Goal: Task Accomplishment & Management: Manage account settings

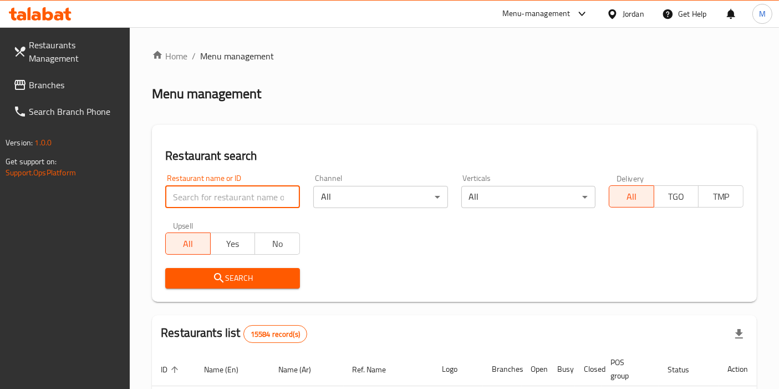
click at [266, 192] on input "search" at bounding box center [232, 197] width 135 height 22
click at [68, 87] on span "Branches" at bounding box center [75, 84] width 93 height 13
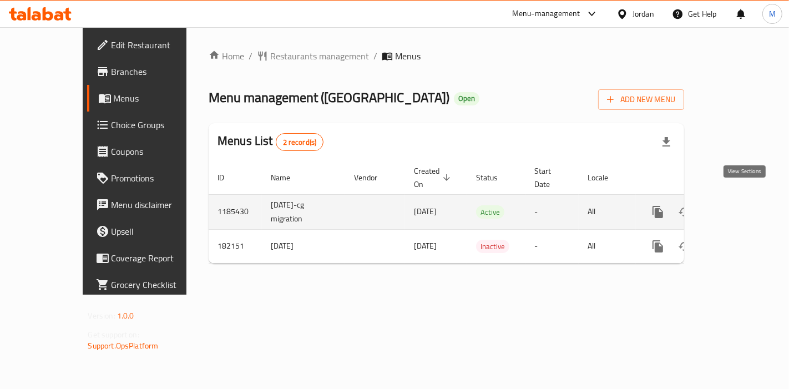
click at [744, 205] on icon "enhanced table" at bounding box center [737, 211] width 13 height 13
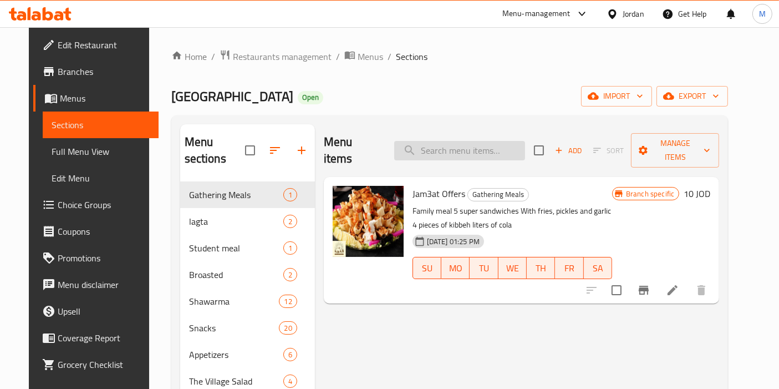
click at [439, 141] on input "search" at bounding box center [459, 150] width 131 height 19
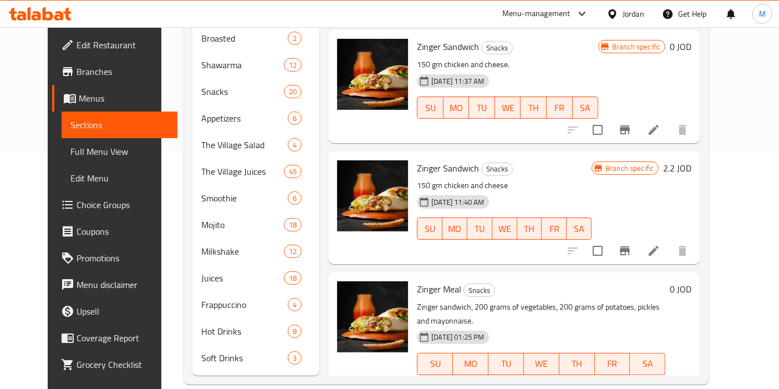
scroll to position [28, 0]
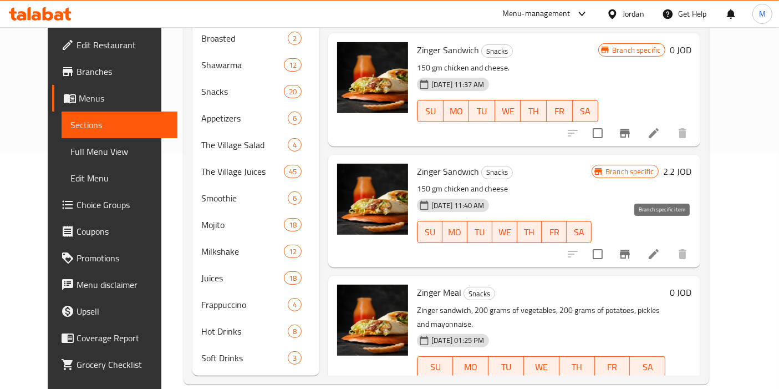
type input "zinger"
click at [630, 250] on icon "Branch-specific-item" at bounding box center [625, 254] width 10 height 9
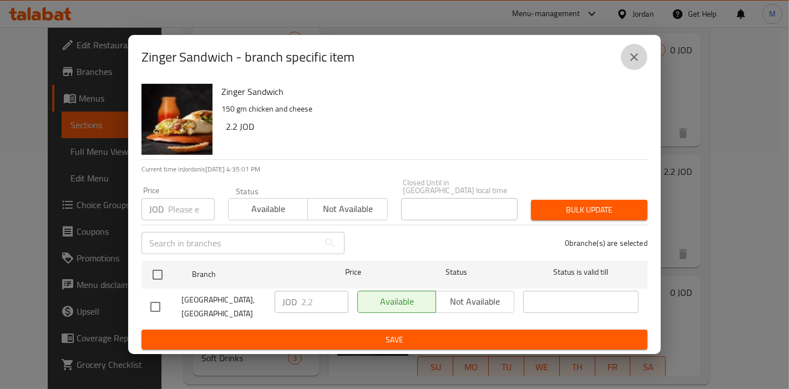
click at [635, 64] on icon "close" at bounding box center [633, 56] width 13 height 13
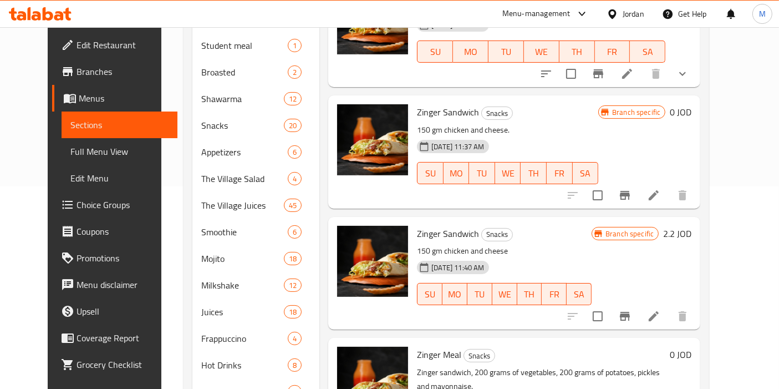
scroll to position [198, 0]
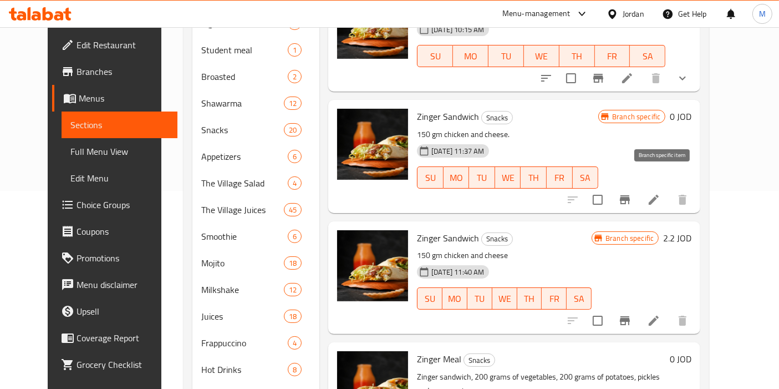
click at [630, 195] on icon "Branch-specific-item" at bounding box center [625, 199] width 10 height 9
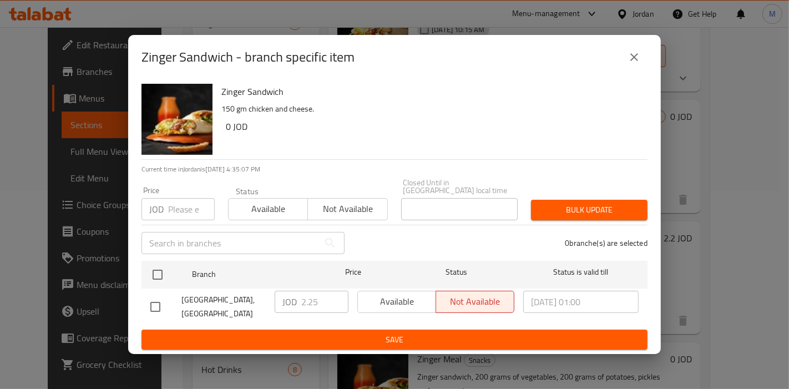
click at [634, 64] on icon "close" at bounding box center [633, 56] width 13 height 13
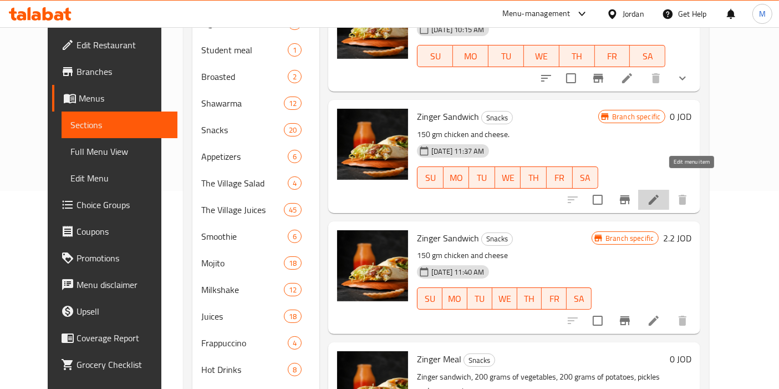
click at [659, 195] on icon at bounding box center [654, 200] width 10 height 10
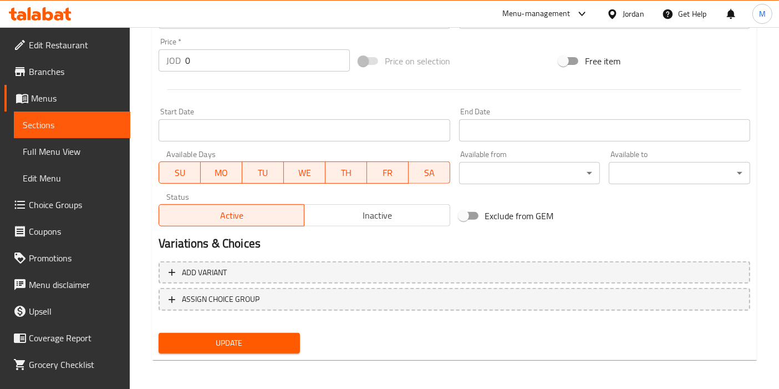
scroll to position [409, 0]
click at [382, 214] on span "Inactive" at bounding box center [377, 215] width 136 height 16
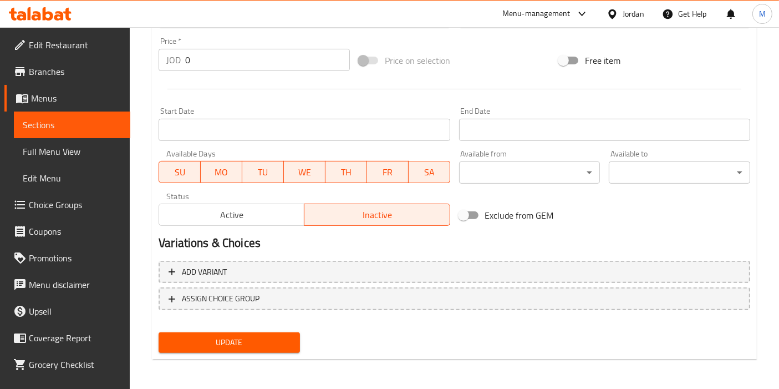
click at [225, 348] on button "Update" at bounding box center [229, 342] width 141 height 21
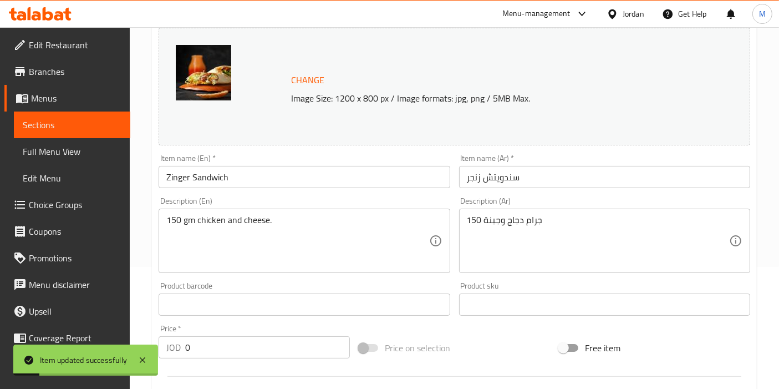
scroll to position [0, 0]
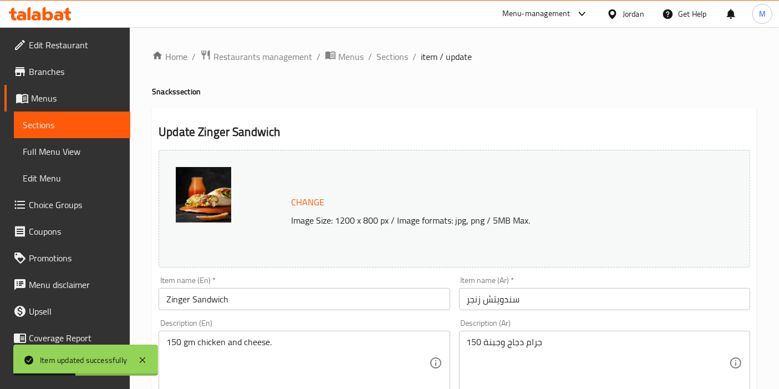
drag, startPoint x: 396, startPoint y: 56, endPoint x: 415, endPoint y: 72, distance: 24.8
click at [396, 56] on span "Sections" at bounding box center [393, 56] width 32 height 13
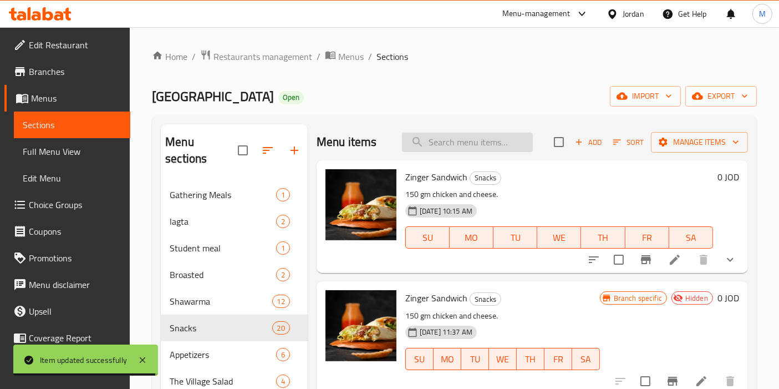
click at [464, 146] on input "search" at bounding box center [467, 142] width 131 height 19
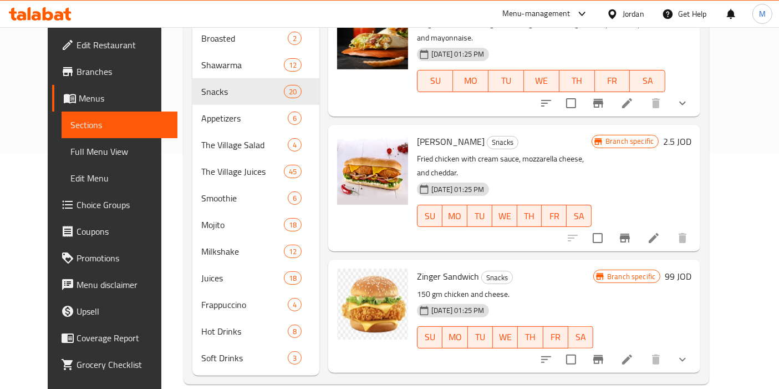
scroll to position [405, 0]
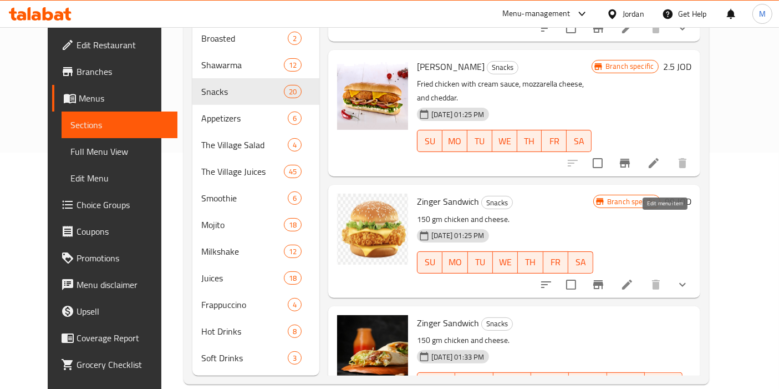
type input "zinger"
click at [634, 278] on icon at bounding box center [627, 284] width 13 height 13
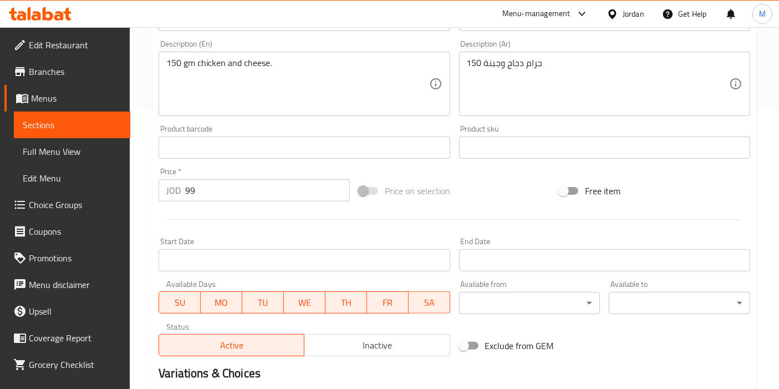
scroll to position [434, 0]
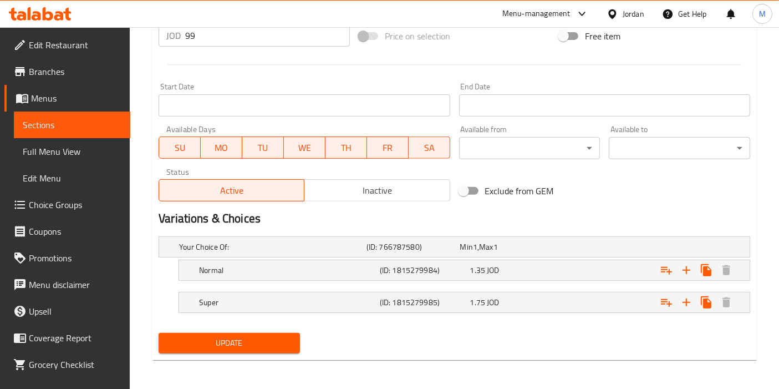
click at [373, 190] on span "Inactive" at bounding box center [377, 191] width 136 height 16
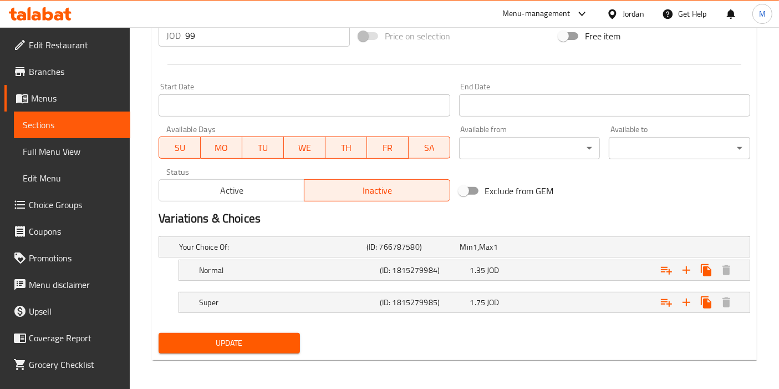
click at [217, 338] on span "Update" at bounding box center [230, 343] width 124 height 14
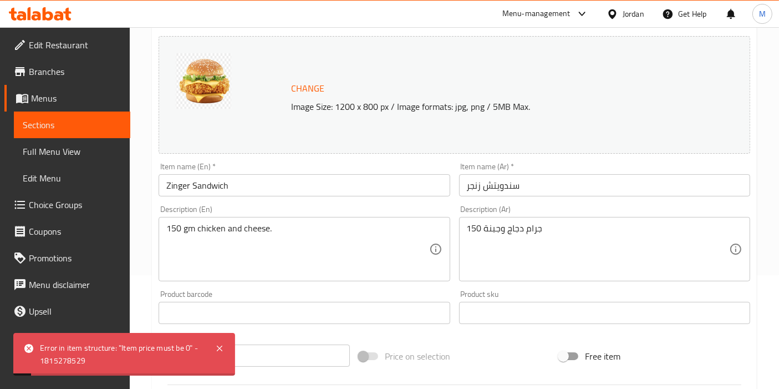
scroll to position [0, 0]
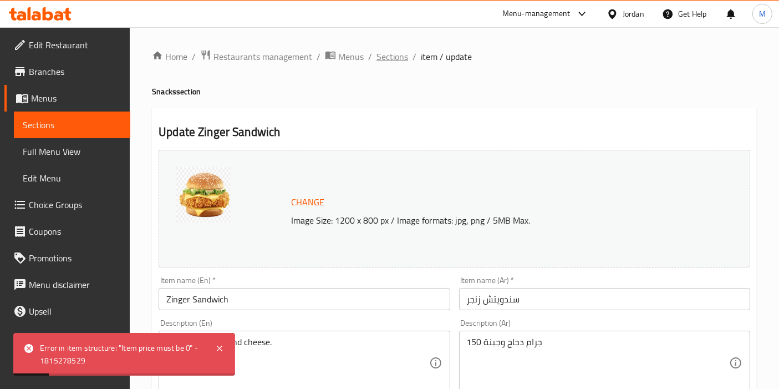
click at [389, 53] on span "Sections" at bounding box center [393, 56] width 32 height 13
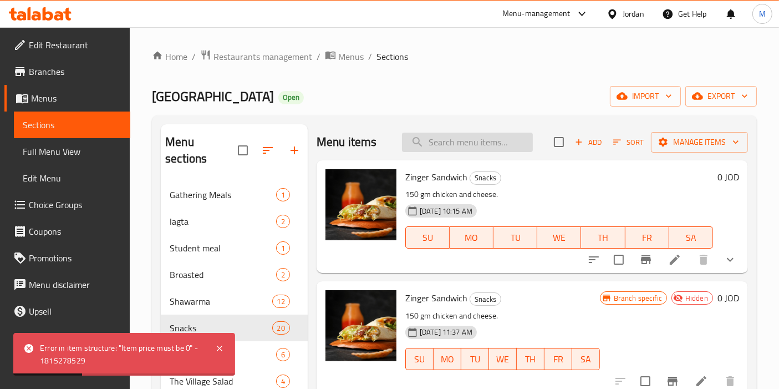
click at [442, 145] on input "search" at bounding box center [467, 142] width 131 height 19
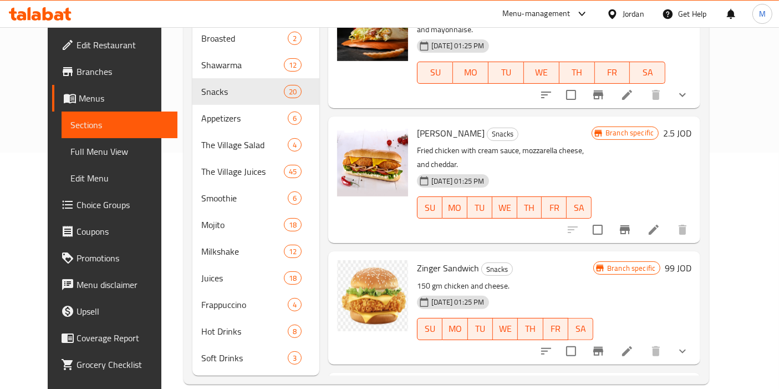
scroll to position [338, 0]
type input "zinger"
click at [604, 347] on icon "Branch-specific-item" at bounding box center [599, 351] width 10 height 9
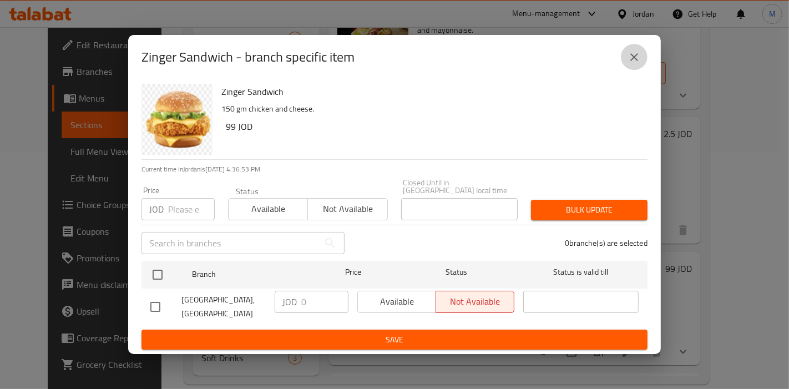
click at [640, 58] on icon "close" at bounding box center [633, 56] width 13 height 13
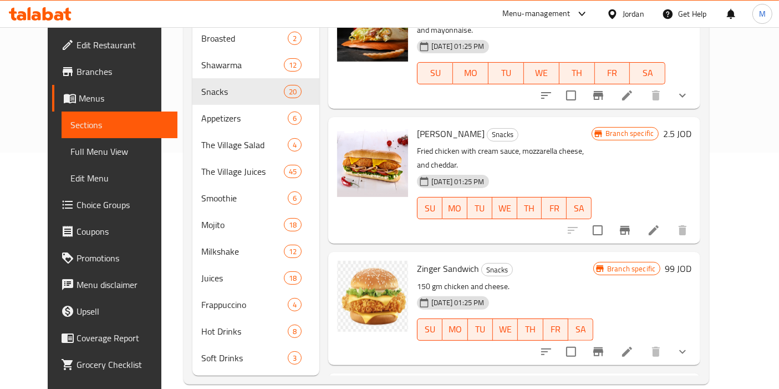
click at [632, 347] on icon at bounding box center [627, 352] width 10 height 10
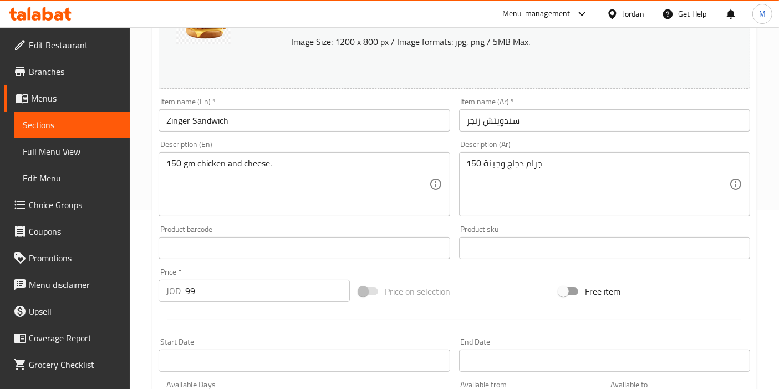
scroll to position [204, 0]
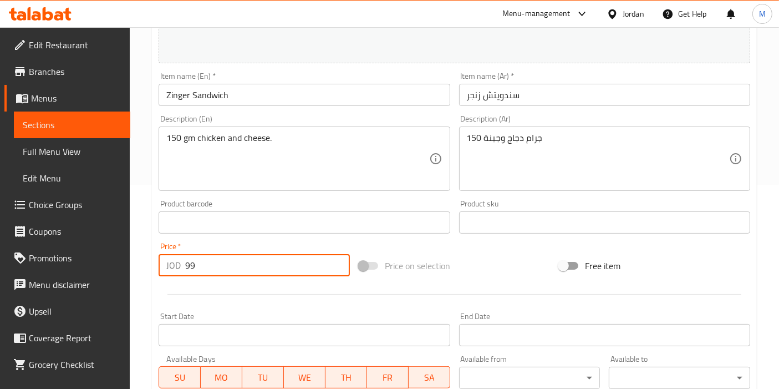
click at [211, 261] on input "99" at bounding box center [267, 265] width 165 height 22
click at [210, 262] on input "99" at bounding box center [267, 265] width 165 height 22
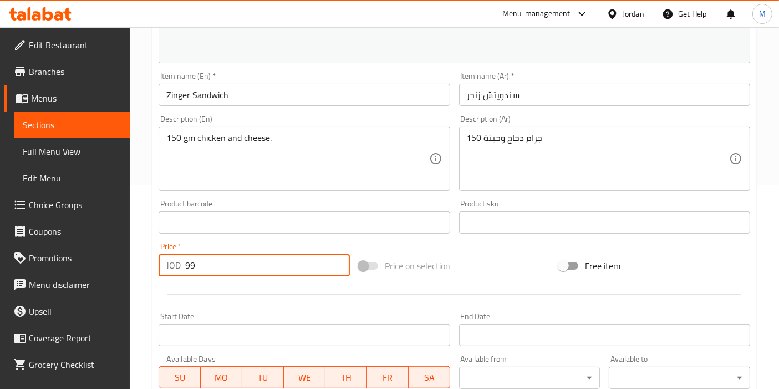
click at [210, 262] on input "99" at bounding box center [267, 265] width 165 height 22
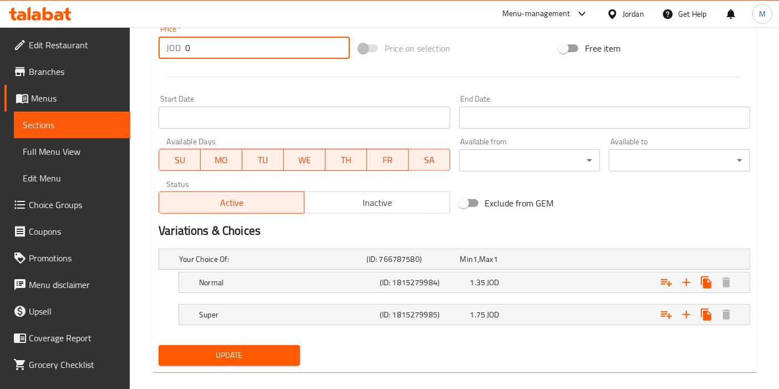
scroll to position [434, 0]
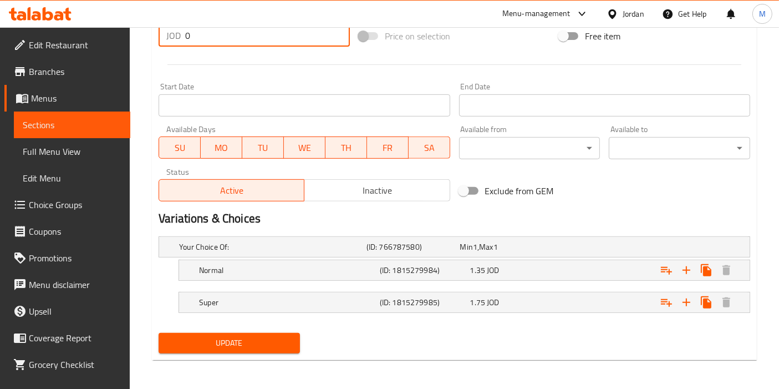
type input "0"
click at [642, 187] on div "Exclude from GEM" at bounding box center [555, 191] width 200 height 30
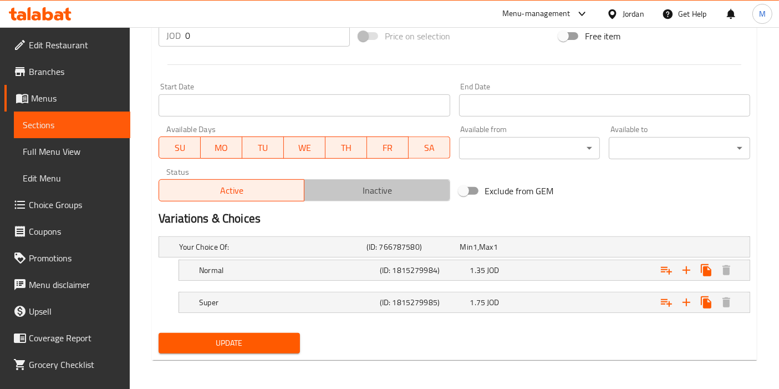
click at [393, 193] on span "Inactive" at bounding box center [377, 191] width 136 height 16
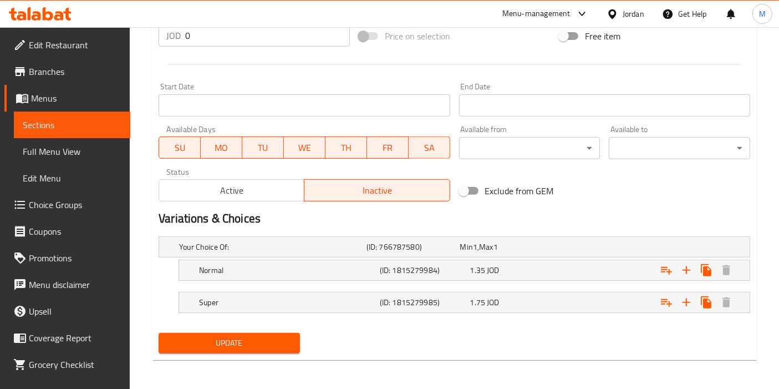
click at [211, 341] on span "Update" at bounding box center [230, 343] width 124 height 14
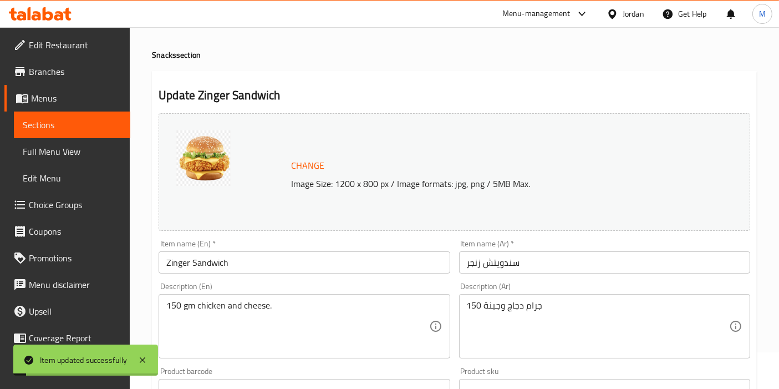
scroll to position [0, 0]
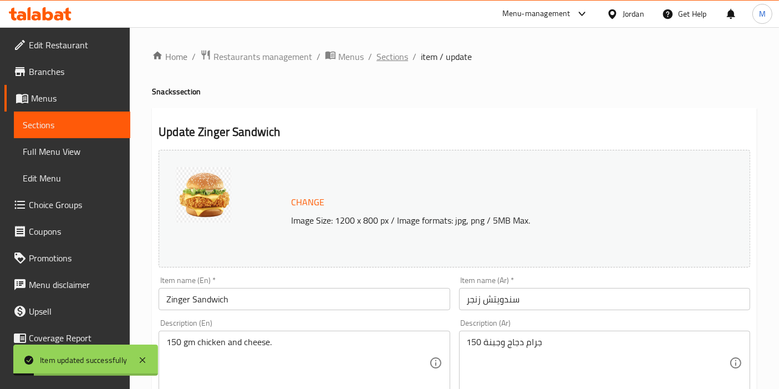
click at [399, 58] on span "Sections" at bounding box center [393, 56] width 32 height 13
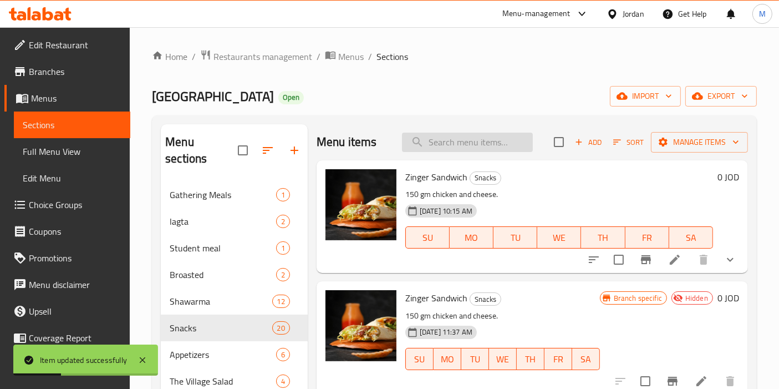
click at [426, 139] on input "search" at bounding box center [467, 142] width 131 height 19
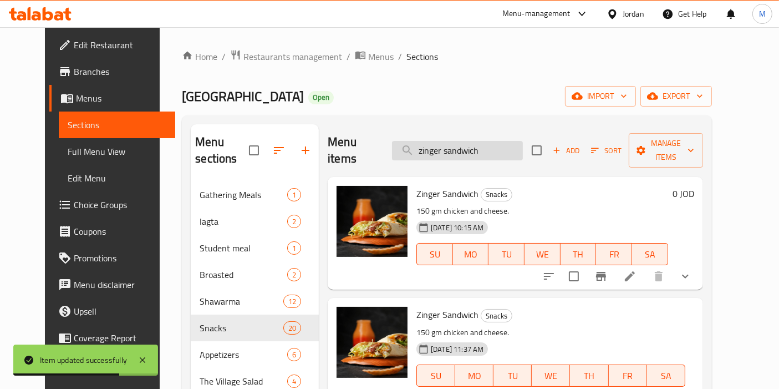
type input "zinger sandwich"
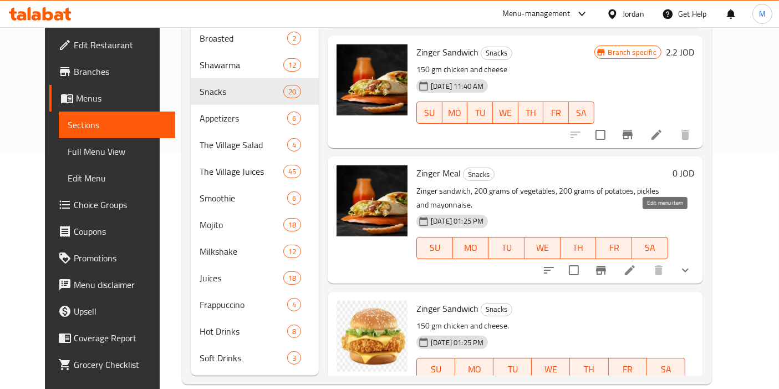
scroll to position [163, 0]
click at [637, 264] on icon at bounding box center [630, 270] width 13 height 13
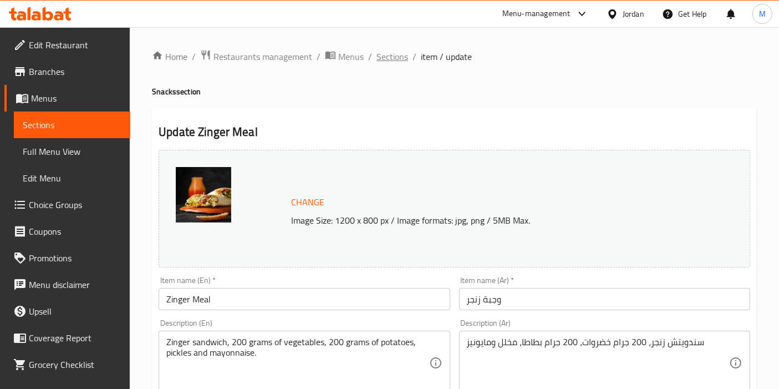
click at [389, 50] on span "Sections" at bounding box center [393, 56] width 32 height 13
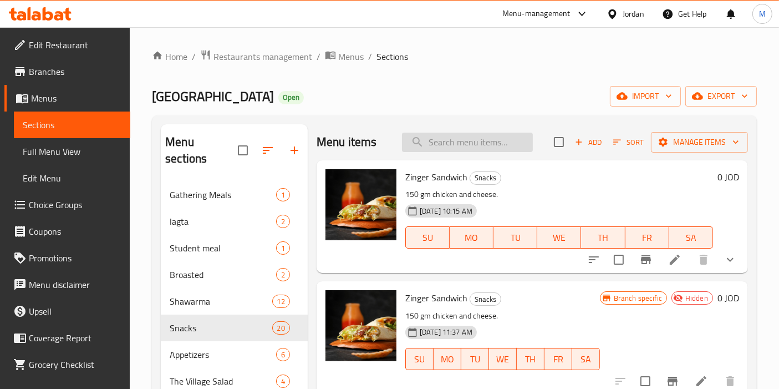
click at [477, 149] on input "search" at bounding box center [467, 142] width 131 height 19
type input "i"
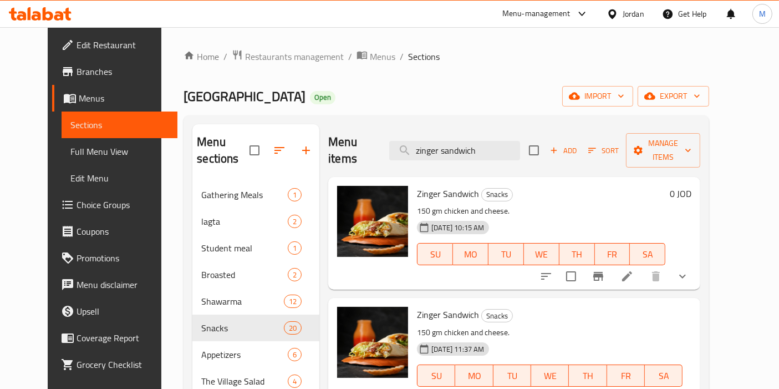
type input "zinger sandwich"
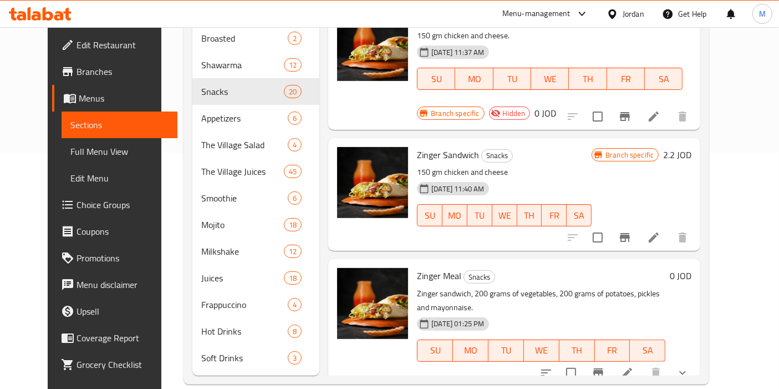
scroll to position [60, 0]
click at [630, 234] on icon "Branch-specific-item" at bounding box center [625, 238] width 10 height 9
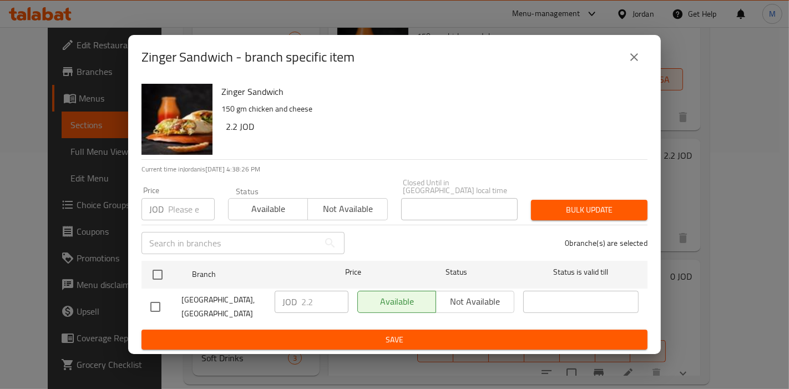
click at [628, 54] on icon "close" at bounding box center [633, 56] width 13 height 13
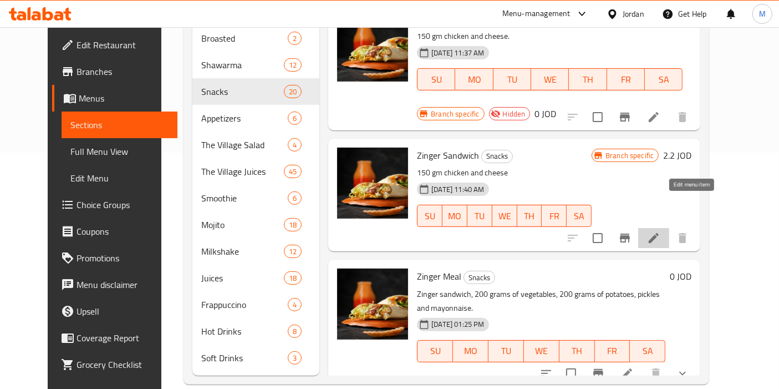
click at [659, 233] on icon at bounding box center [654, 238] width 10 height 10
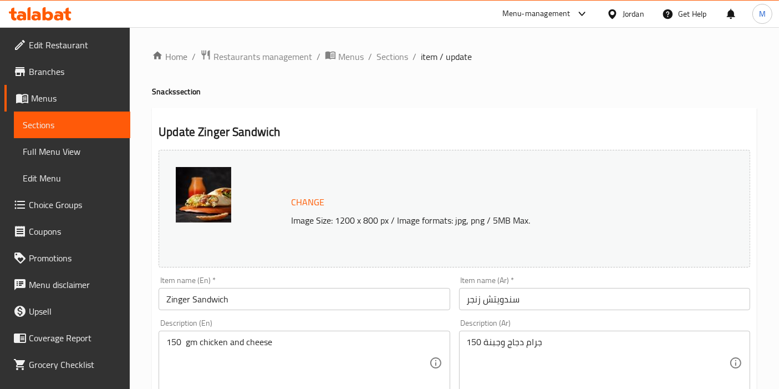
click at [398, 58] on span "Sections" at bounding box center [393, 56] width 32 height 13
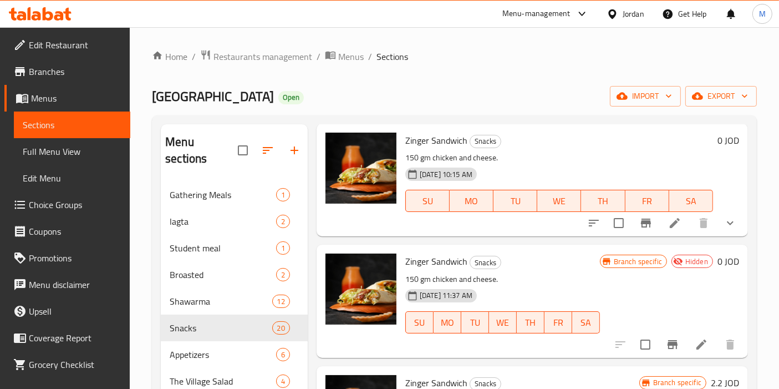
scroll to position [3, 0]
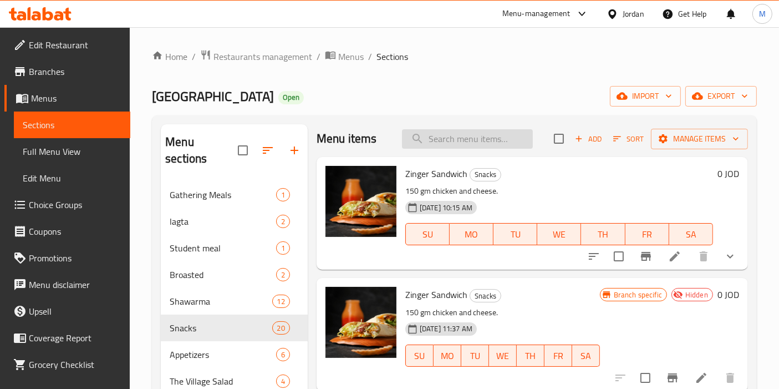
click at [454, 143] on input "search" at bounding box center [467, 138] width 131 height 19
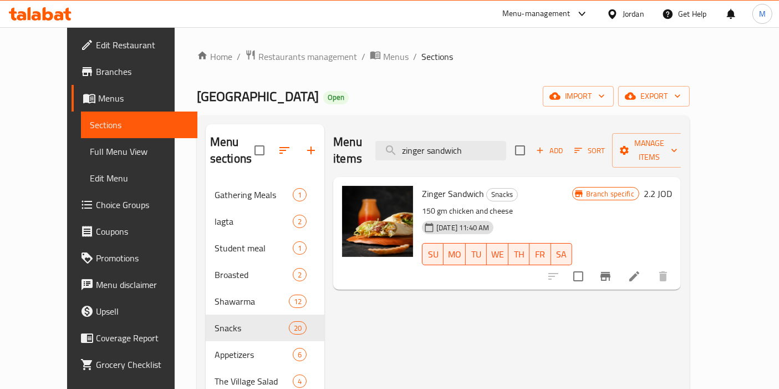
scroll to position [0, 0]
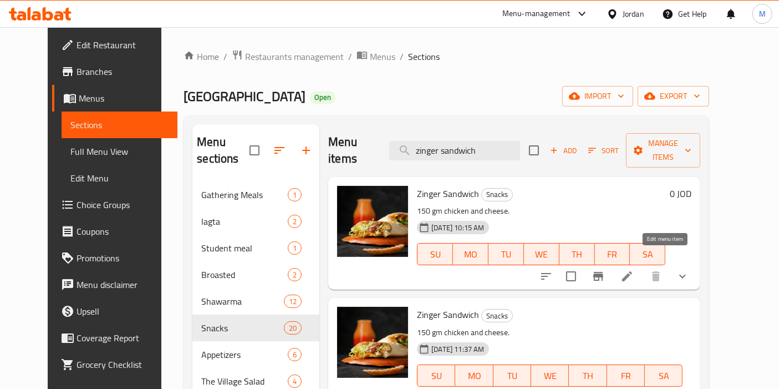
type input "zinger sandwich"
click at [634, 270] on icon at bounding box center [627, 276] width 13 height 13
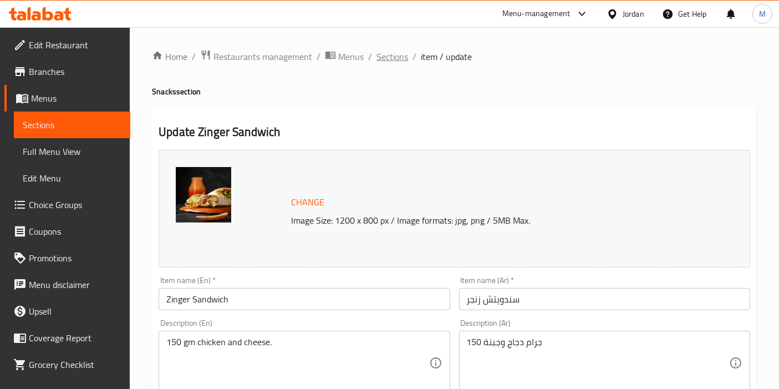
click at [391, 60] on span "Sections" at bounding box center [393, 56] width 32 height 13
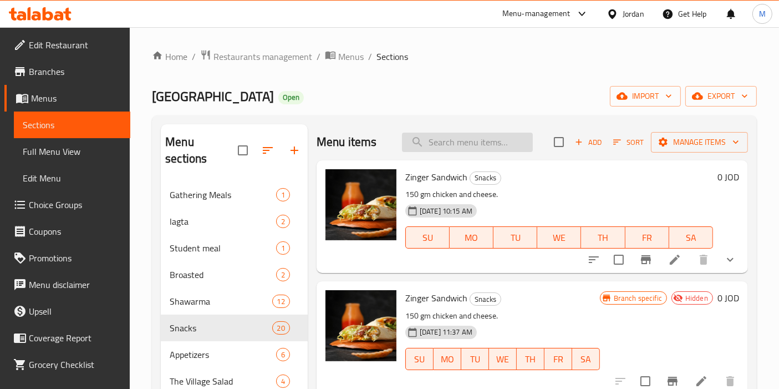
click at [466, 143] on input "search" at bounding box center [467, 142] width 131 height 19
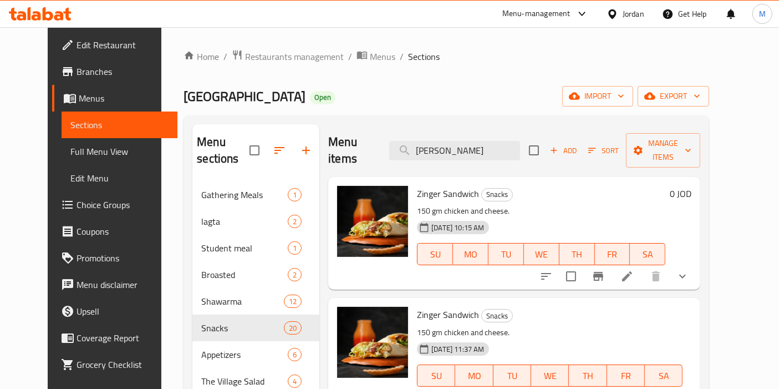
type input "[PERSON_NAME]"
click at [605, 270] on icon "Branch-specific-item" at bounding box center [598, 276] width 13 height 13
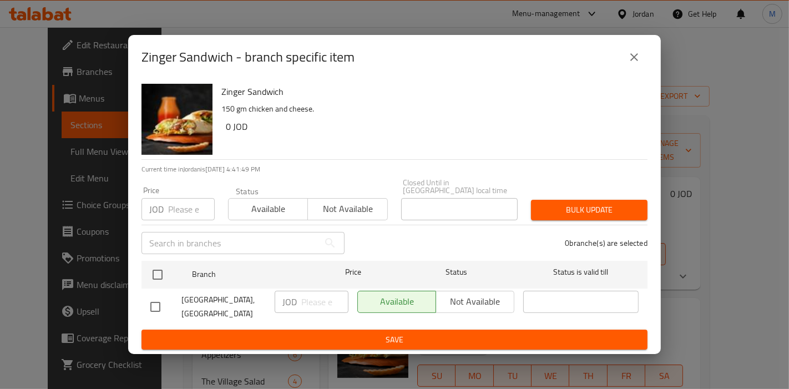
click at [631, 59] on icon "close" at bounding box center [633, 56] width 13 height 13
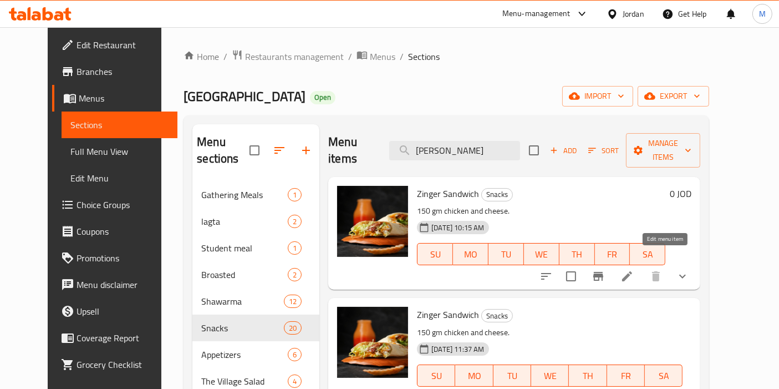
click at [634, 270] on icon at bounding box center [627, 276] width 13 height 13
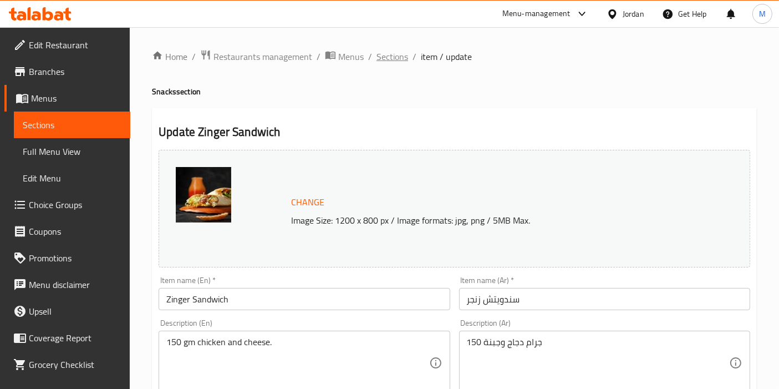
click at [393, 52] on span "Sections" at bounding box center [393, 56] width 32 height 13
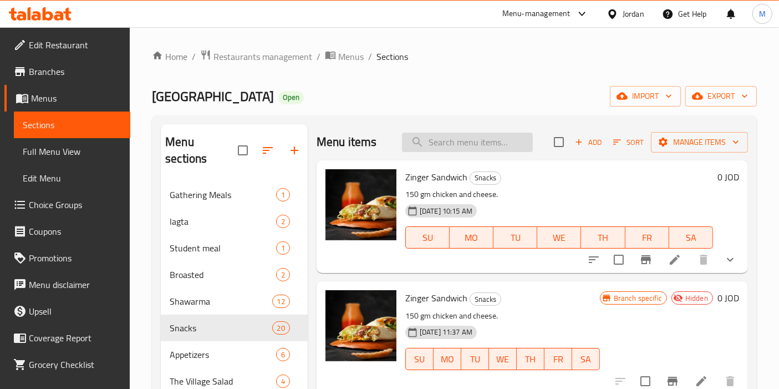
click at [427, 144] on input "search" at bounding box center [467, 142] width 131 height 19
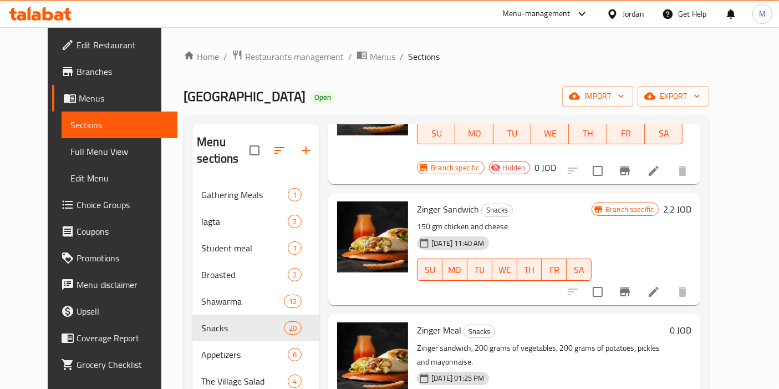
scroll to position [250, 0]
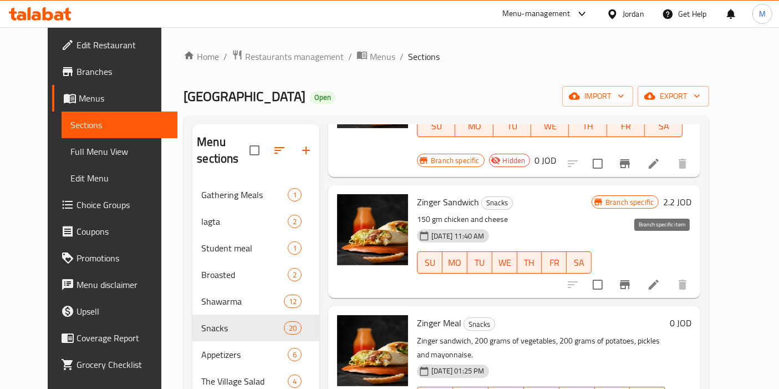
type input "zinger san"
click at [630, 280] on icon "Branch-specific-item" at bounding box center [625, 284] width 10 height 9
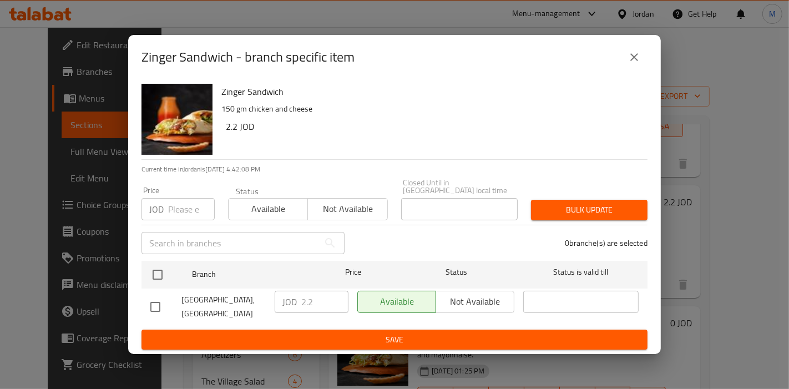
click at [636, 61] on icon "close" at bounding box center [634, 57] width 8 height 8
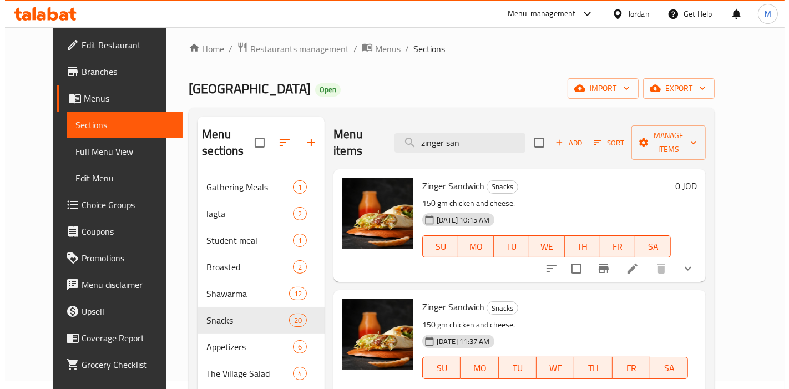
scroll to position [0, 0]
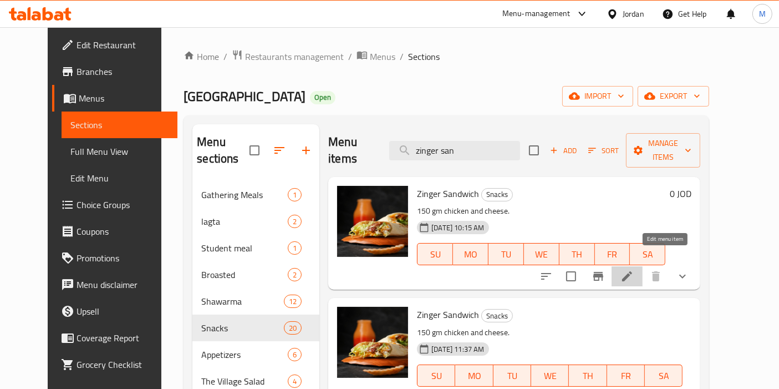
click at [634, 270] on icon at bounding box center [627, 276] width 13 height 13
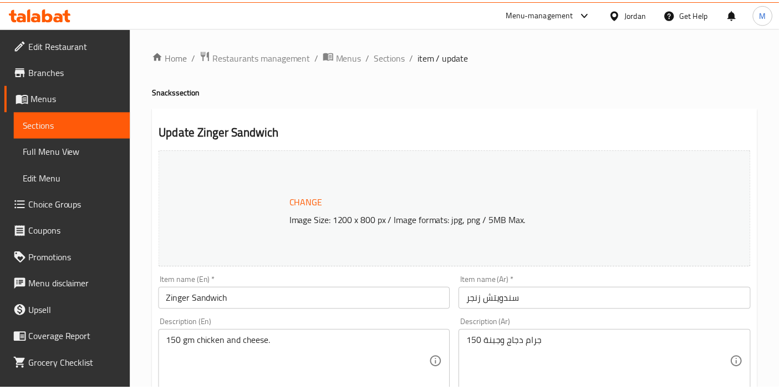
scroll to position [428, 0]
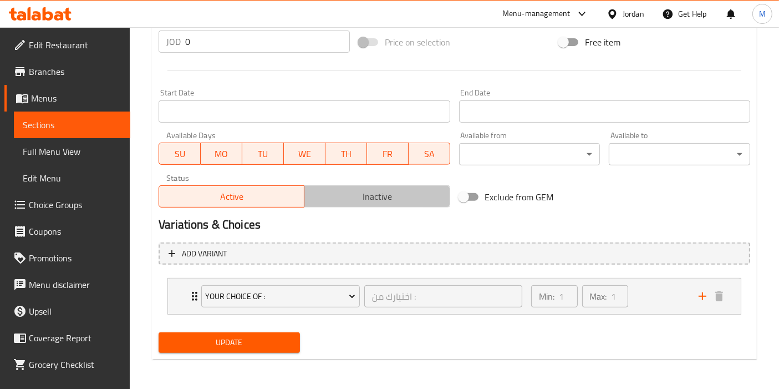
click at [379, 194] on span "Inactive" at bounding box center [377, 197] width 136 height 16
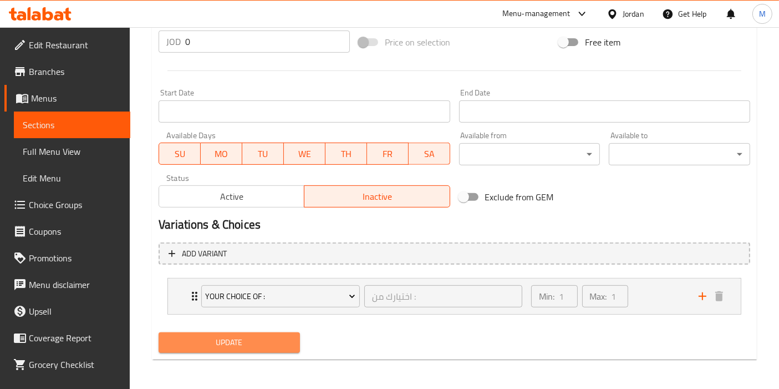
click at [199, 348] on span "Update" at bounding box center [230, 343] width 124 height 14
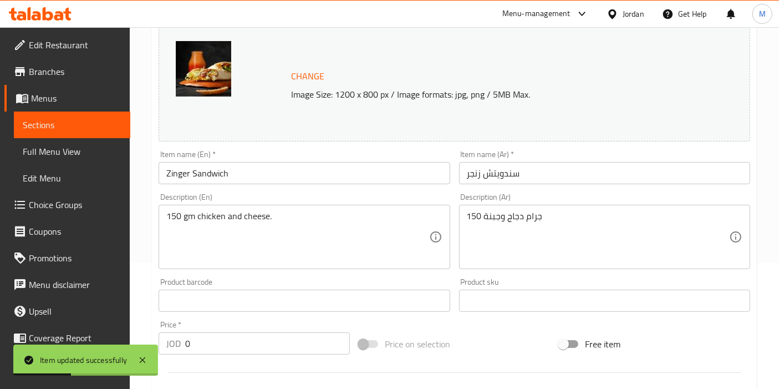
scroll to position [120, 0]
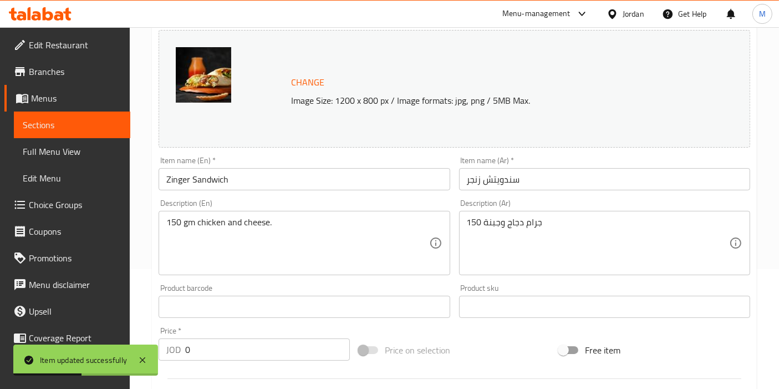
click at [45, 81] on link "Branches" at bounding box center [67, 71] width 126 height 27
